Goal: Transaction & Acquisition: Purchase product/service

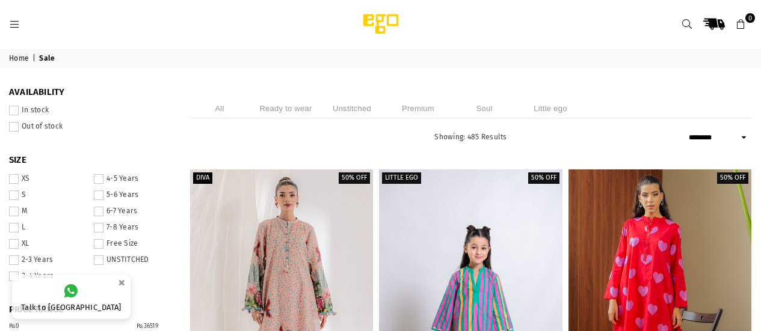
select select "******"
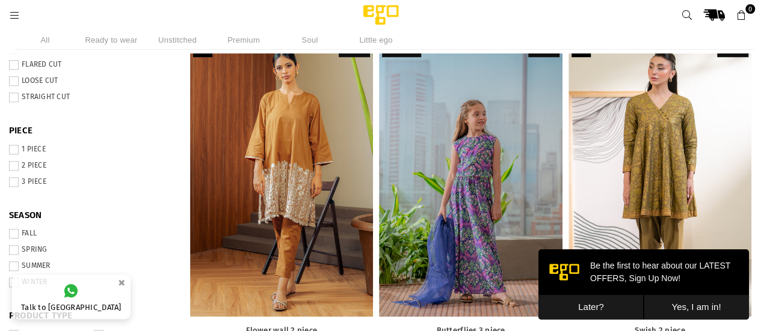
scroll to position [463, 0]
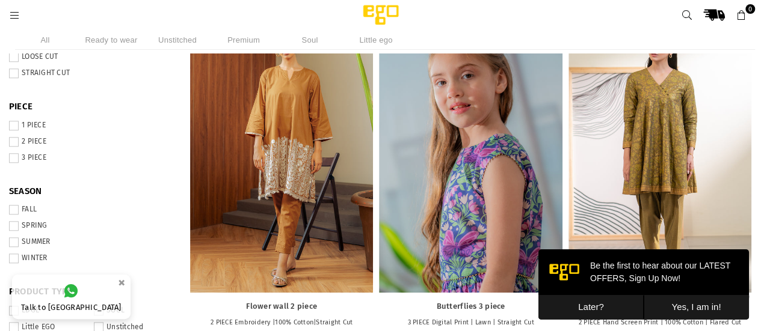
click at [473, 147] on div at bounding box center [470, 156] width 183 height 274
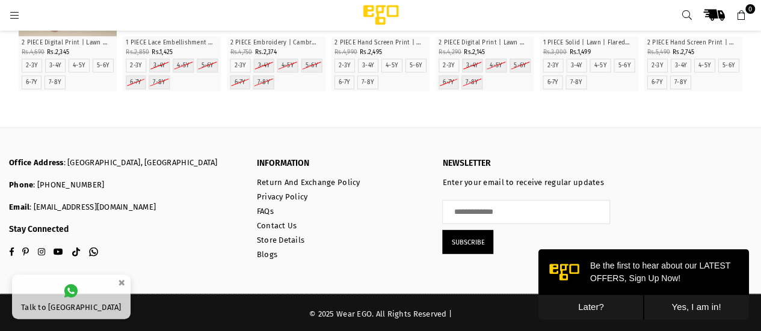
scroll to position [1531, 0]
